Goal: Information Seeking & Learning: Learn about a topic

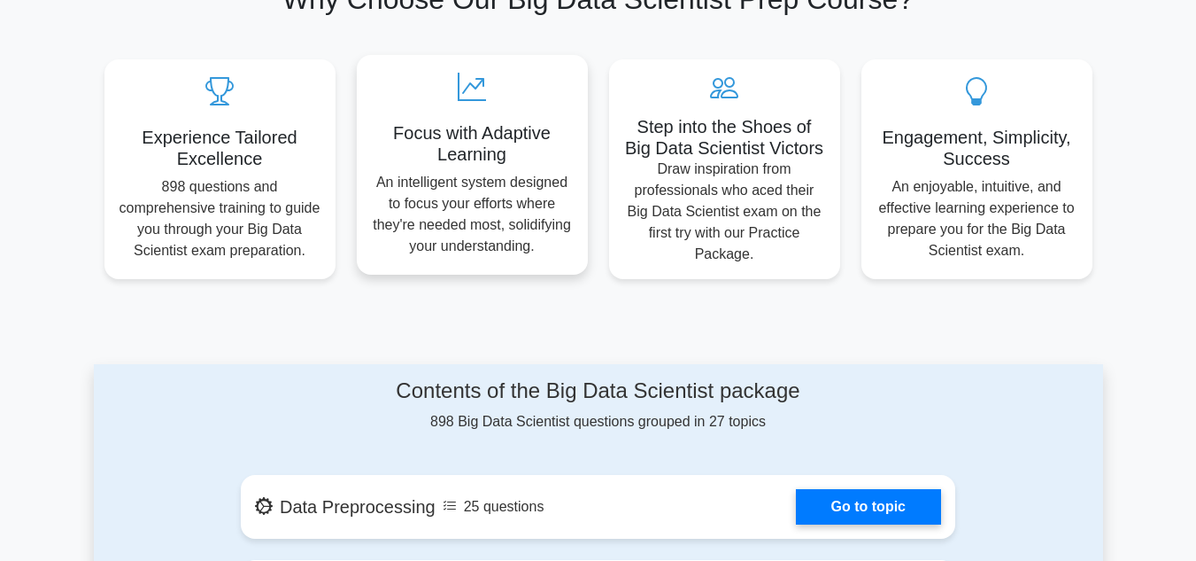
scroll to position [797, 0]
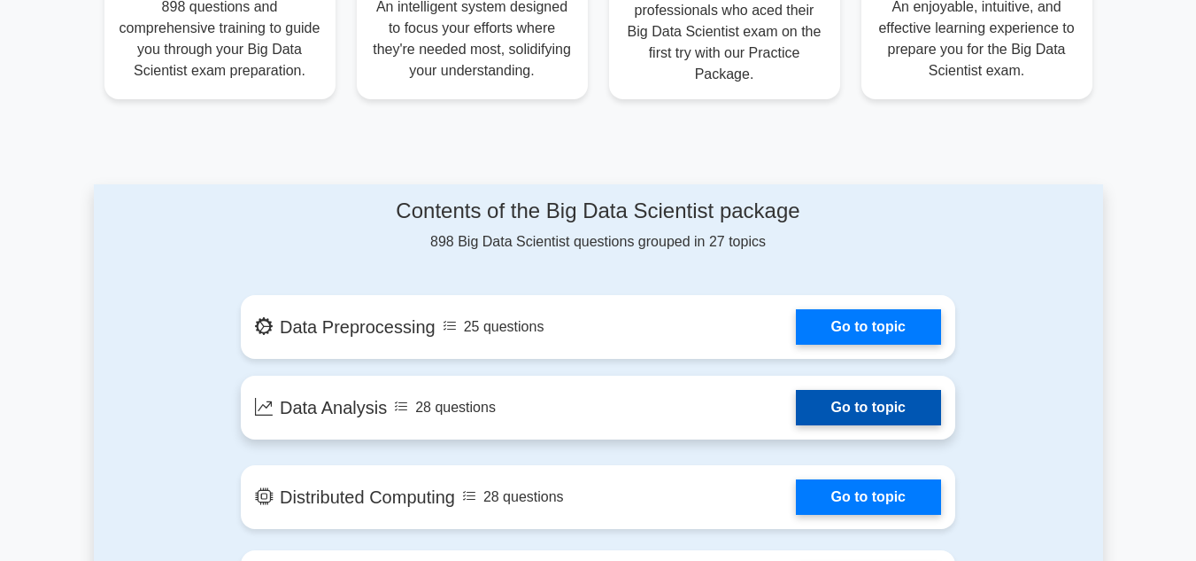
click at [836, 390] on link "Go to topic" at bounding box center [868, 407] width 145 height 35
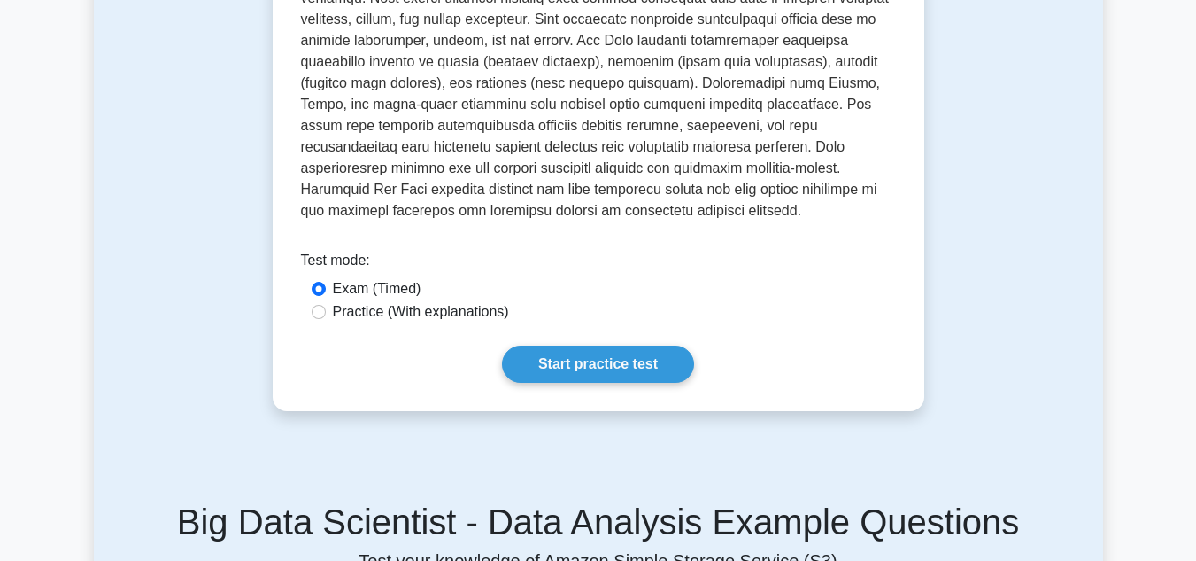
scroll to position [708, 0]
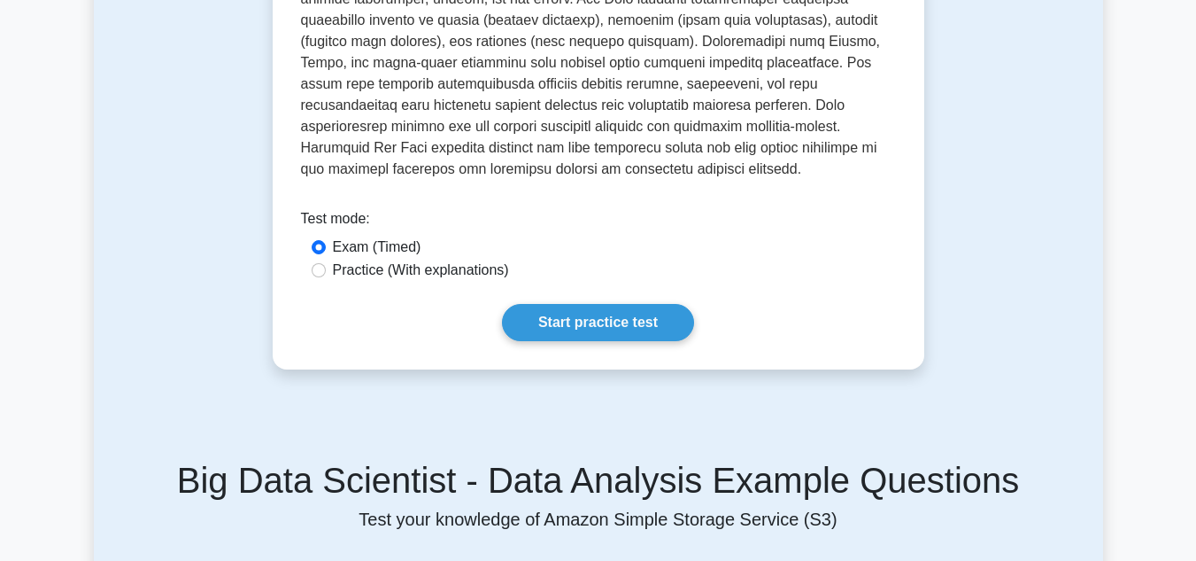
click at [447, 259] on label "Practice (With explanations)" at bounding box center [421, 269] width 176 height 21
click at [326, 263] on input "Practice (With explanations)" at bounding box center [319, 270] width 14 height 14
radio input "true"
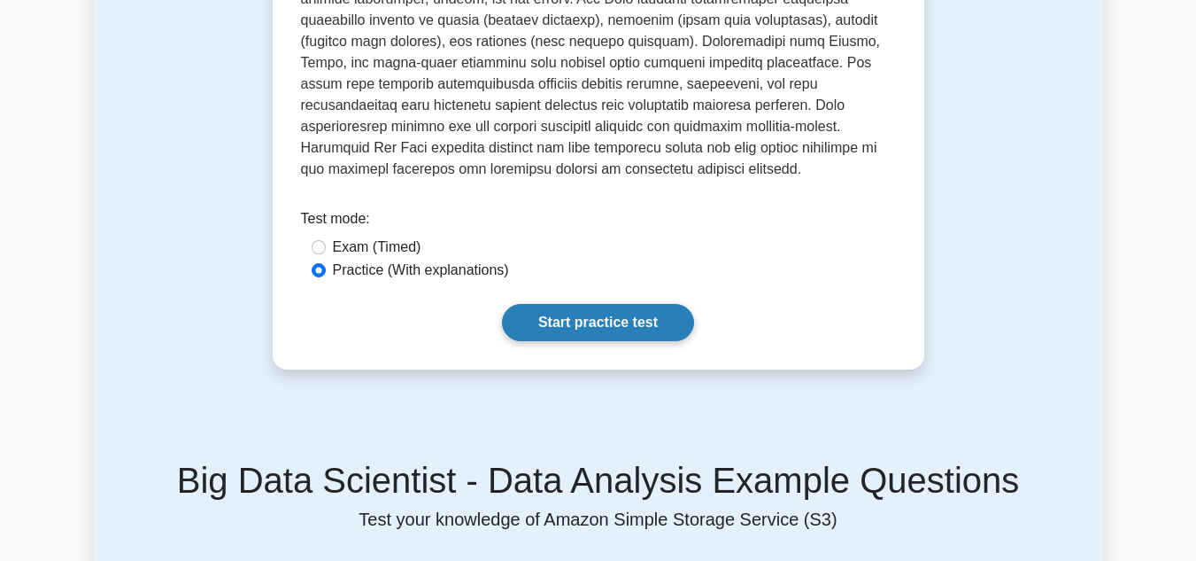
click at [584, 304] on link "Start practice test" at bounding box center [598, 322] width 192 height 37
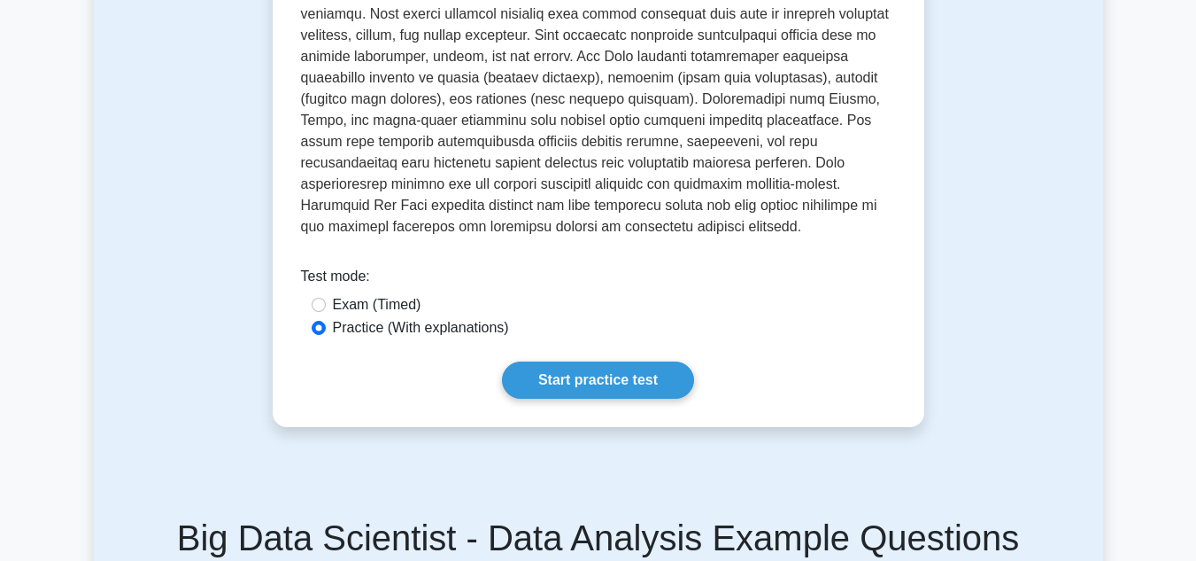
scroll to position [620, 0]
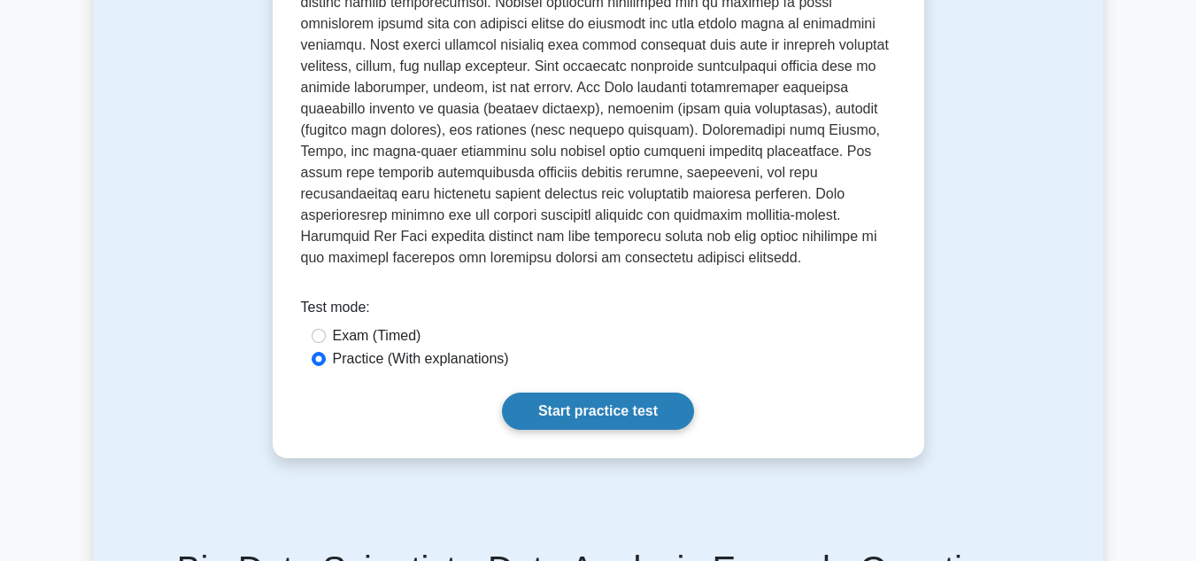
click at [609, 392] on link "Start practice test" at bounding box center [598, 410] width 192 height 37
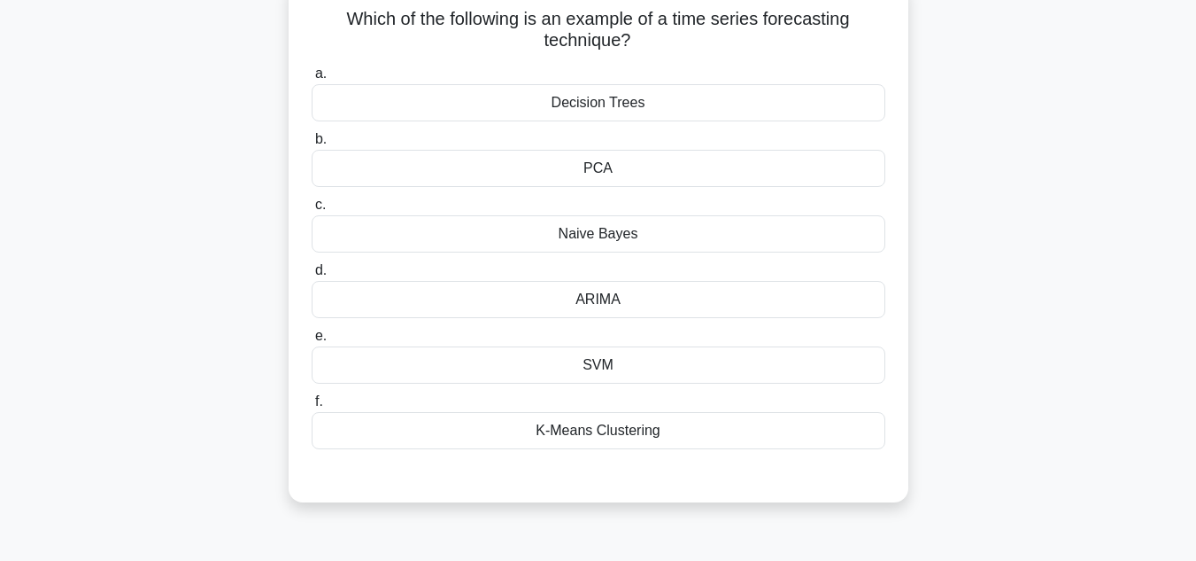
scroll to position [89, 0]
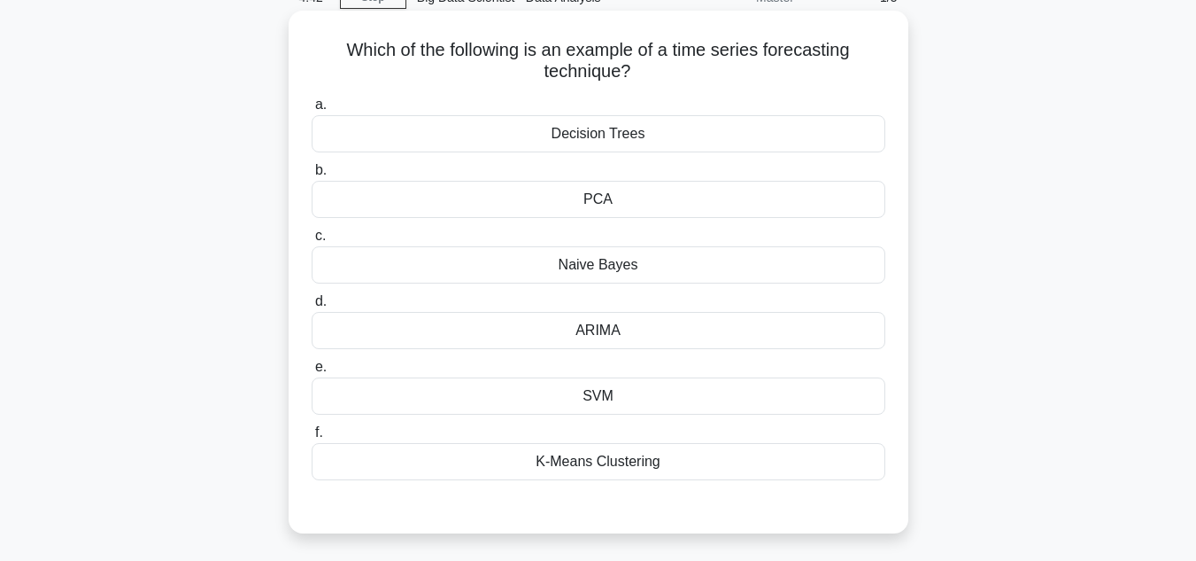
click at [603, 461] on div "K-Means Clustering" at bounding box center [599, 461] width 574 height 37
click at [312, 438] on input "f. K-Means Clustering" at bounding box center [312, 433] width 0 height 12
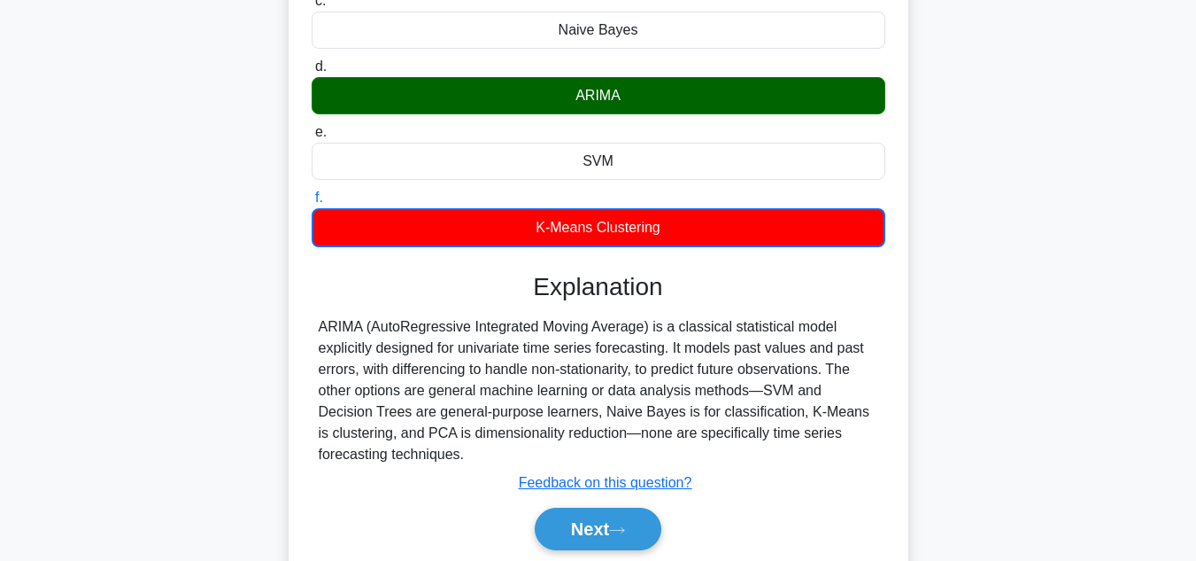
scroll to position [354, 0]
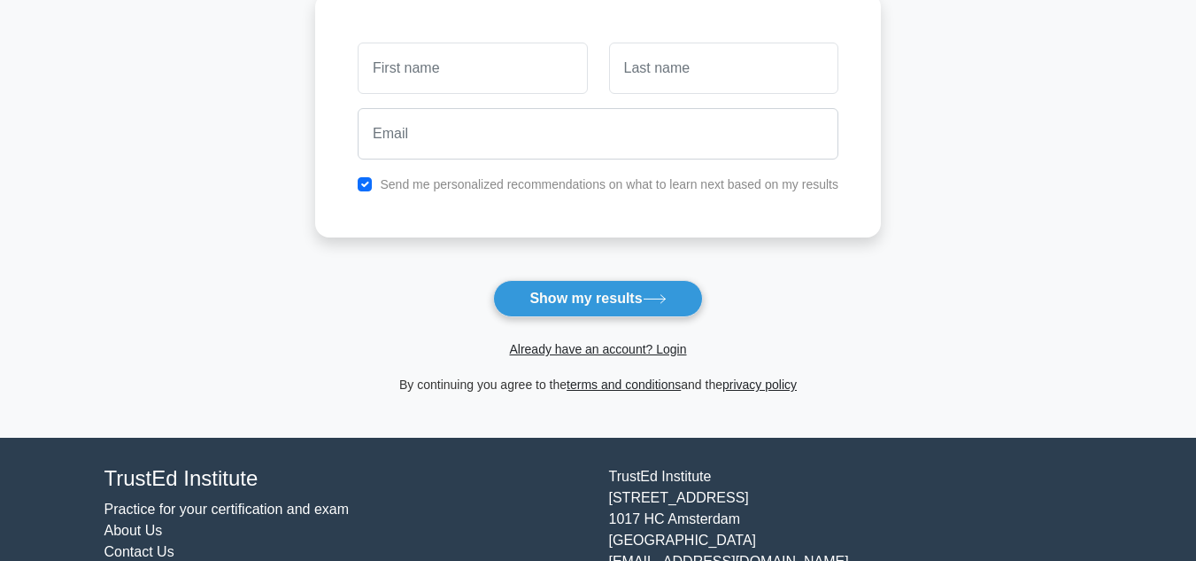
scroll to position [266, 0]
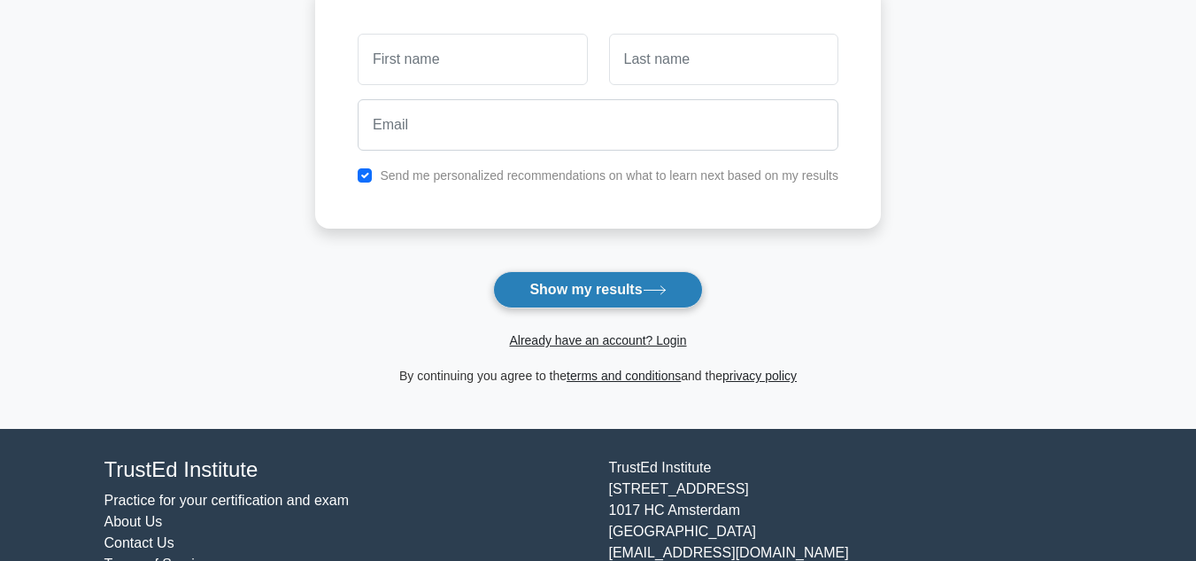
click at [626, 291] on button "Show my results" at bounding box center [597, 289] width 209 height 37
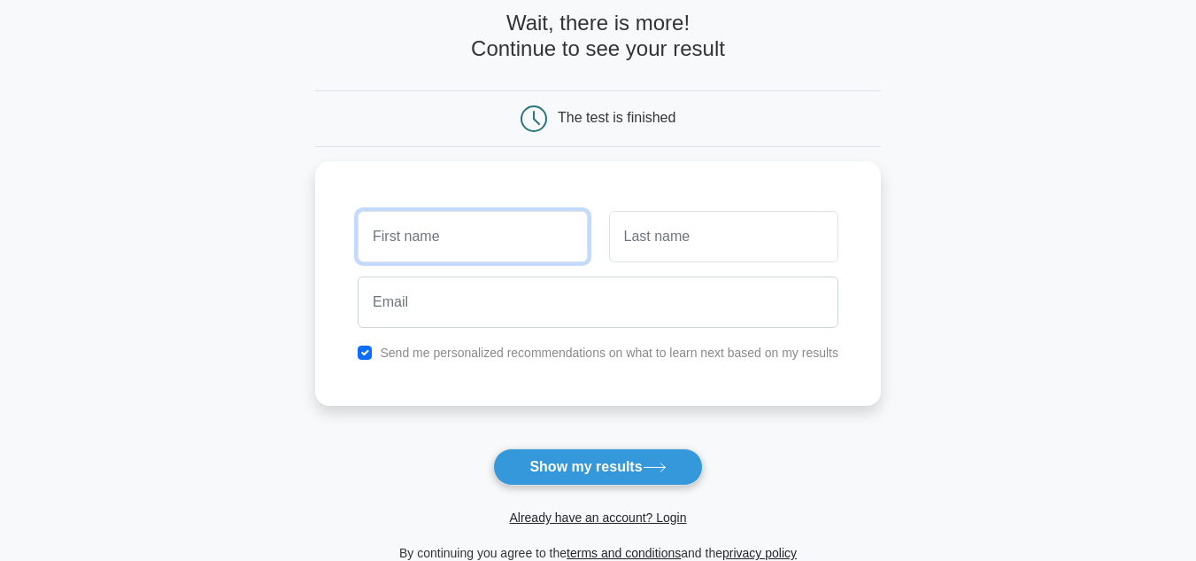
scroll to position [0, 0]
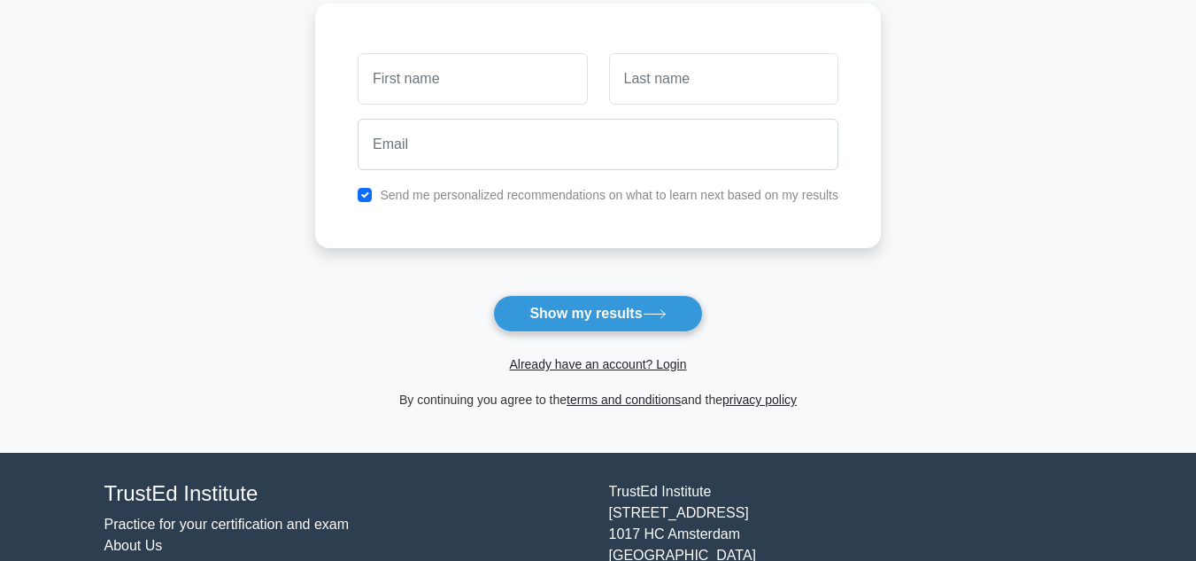
scroll to position [266, 0]
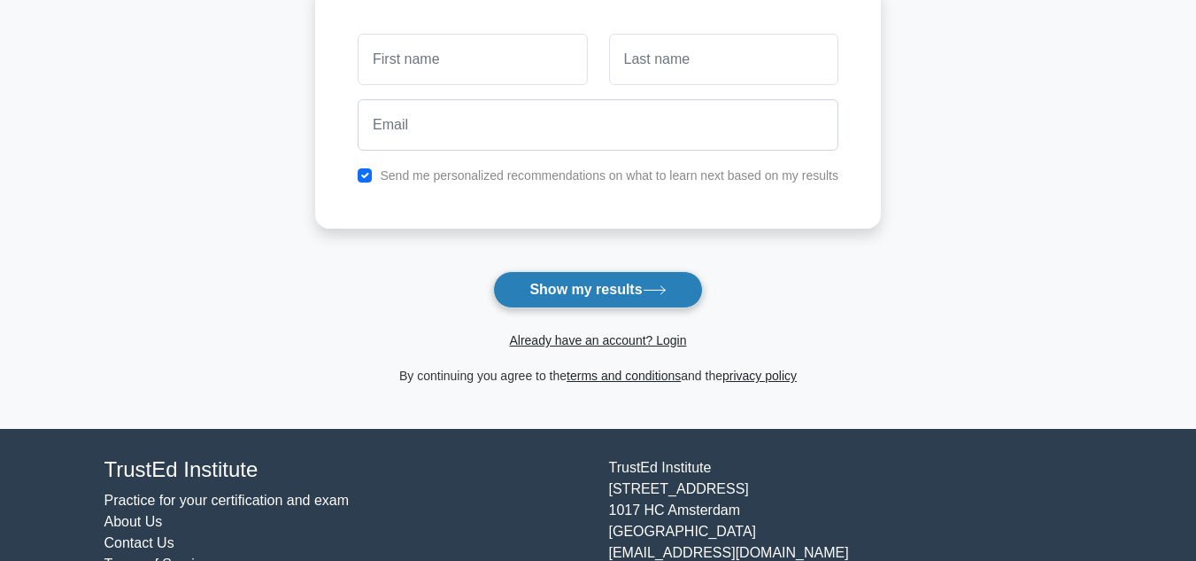
click at [629, 299] on button "Show my results" at bounding box center [597, 289] width 209 height 37
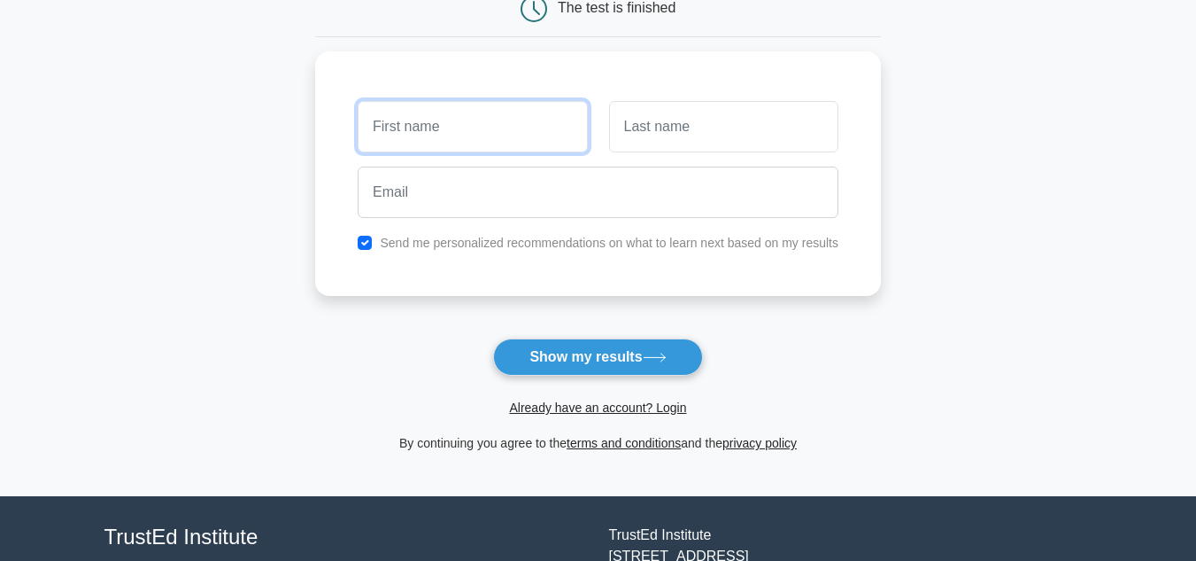
scroll to position [89, 0]
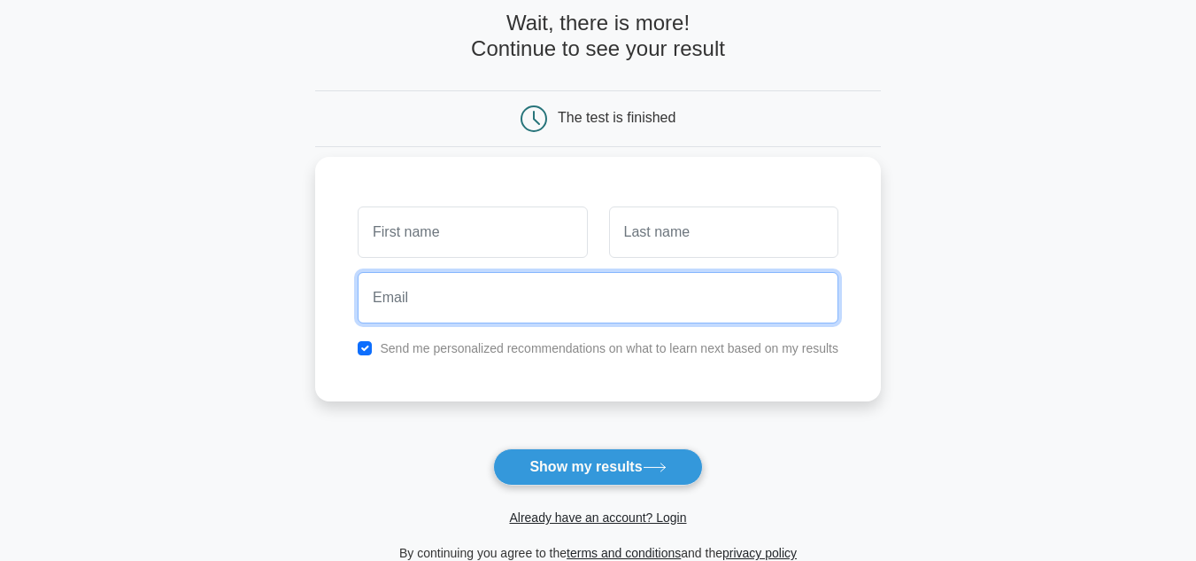
click at [670, 290] on input "email" at bounding box center [598, 297] width 481 height 51
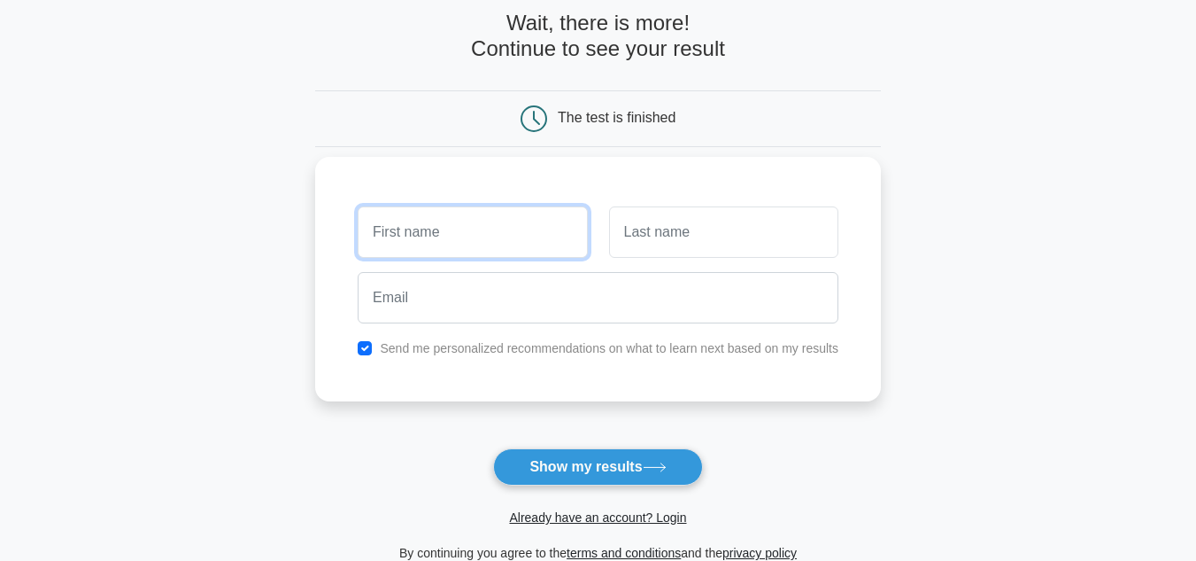
click at [499, 241] on input "text" at bounding box center [472, 231] width 229 height 51
type input "noni"
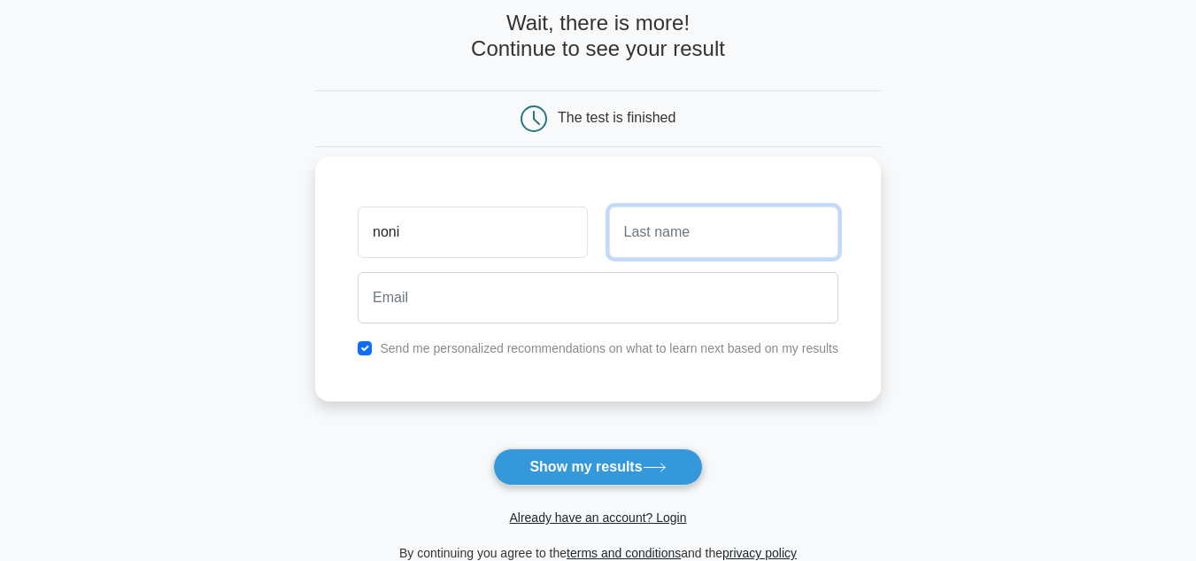
click at [721, 235] on input "text" at bounding box center [723, 231] width 229 height 51
type input "deori"
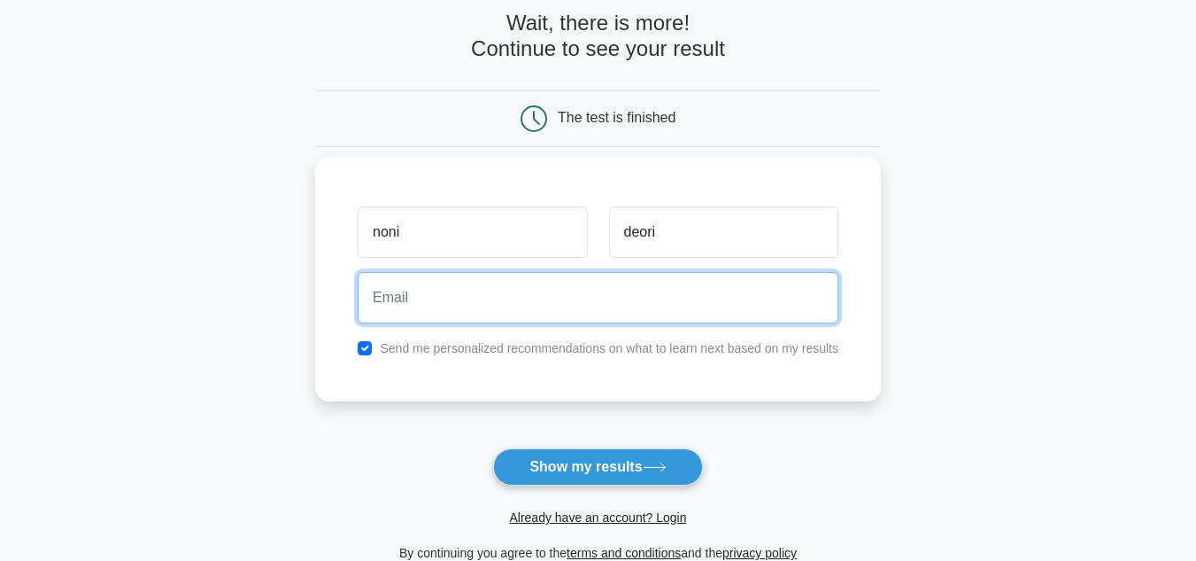
click at [551, 299] on input "email" at bounding box center [598, 297] width 481 height 51
click at [493, 448] on button "Show my results" at bounding box center [597, 466] width 209 height 37
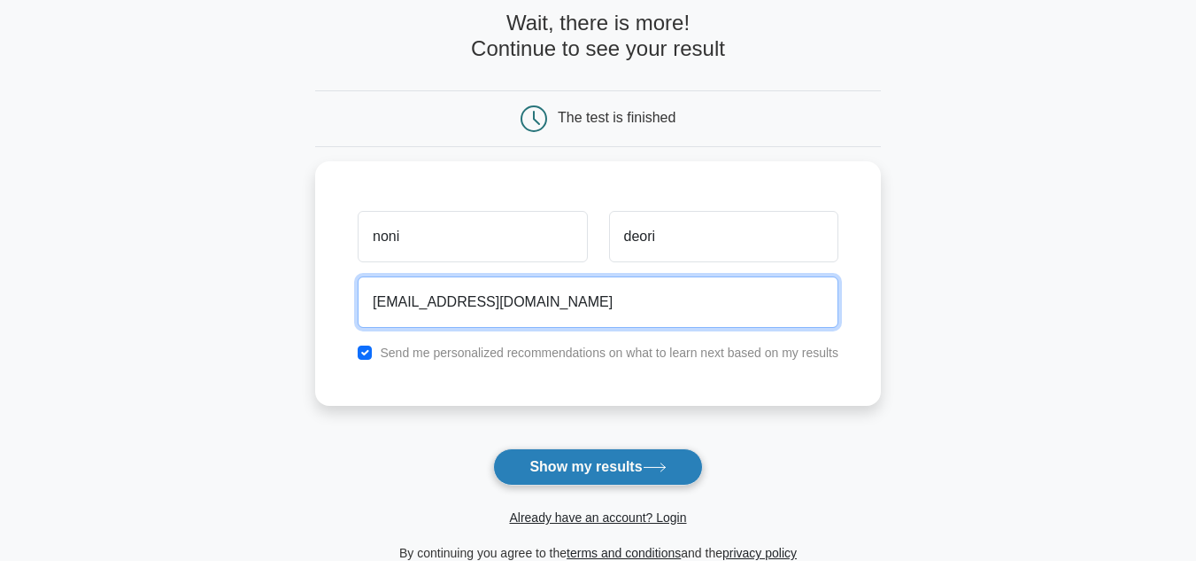
type input "[EMAIL_ADDRESS][DOMAIN_NAME]"
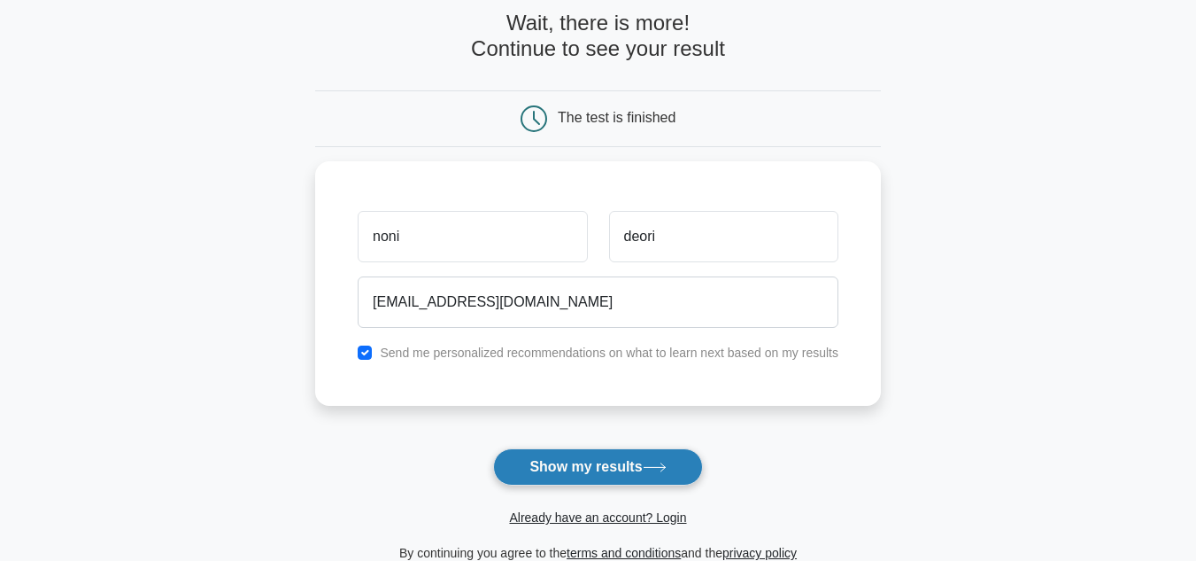
click at [557, 454] on button "Show my results" at bounding box center [597, 466] width 209 height 37
